Goal: Register for event/course

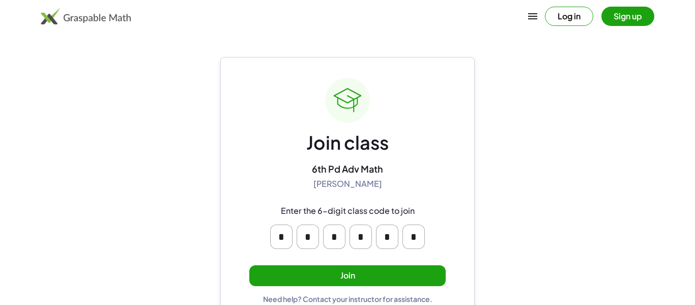
click at [421, 284] on button "Join" at bounding box center [347, 275] width 197 height 21
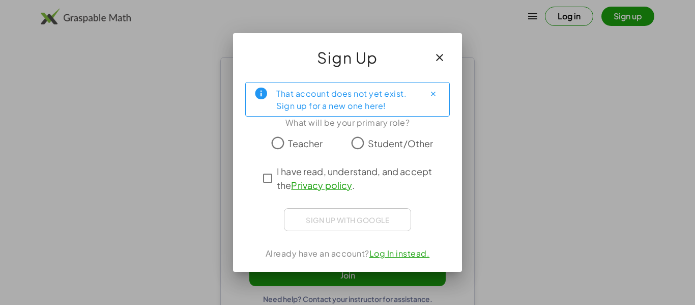
click at [384, 142] on span "Student/Other" at bounding box center [401, 143] width 66 height 14
click at [314, 171] on span "I have read, understand, and accept the Privacy policy ." at bounding box center [357, 177] width 160 height 27
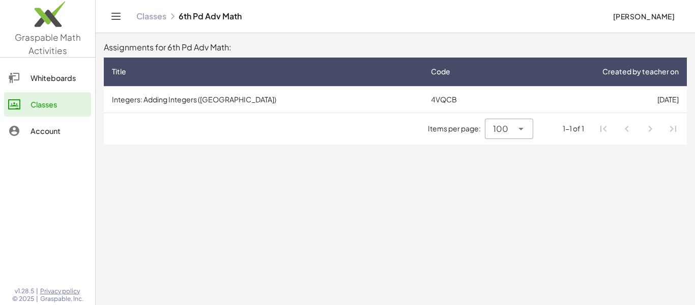
click at [337, 176] on main "Assignments for 6th Pd Adv Math: Title Code Created by teacher on Integers: Add…" at bounding box center [396, 152] width 600 height 305
